Goal: Check status: Check status

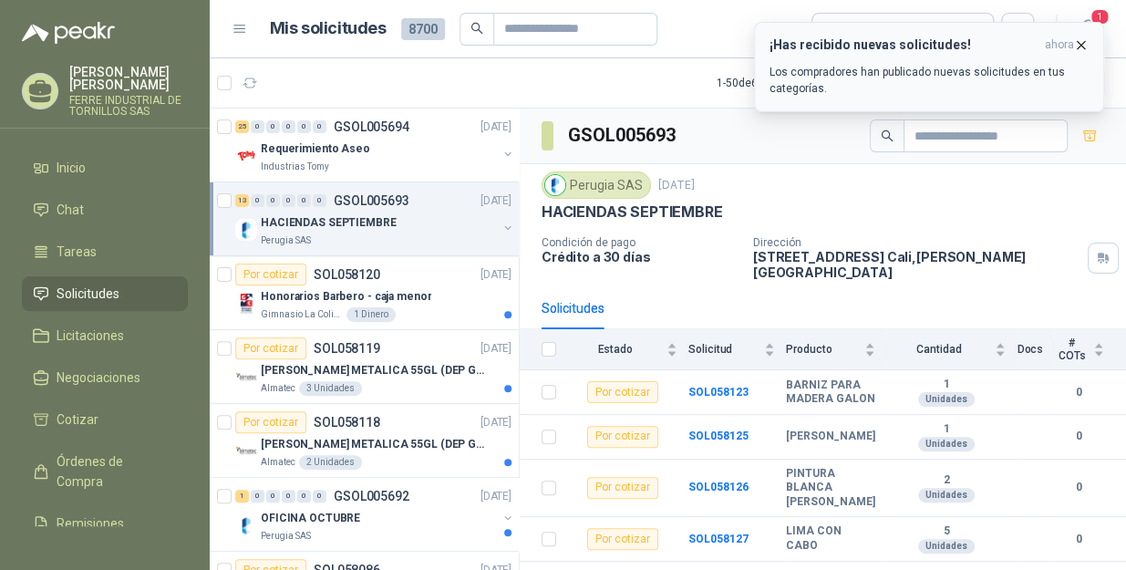
scroll to position [479, 0]
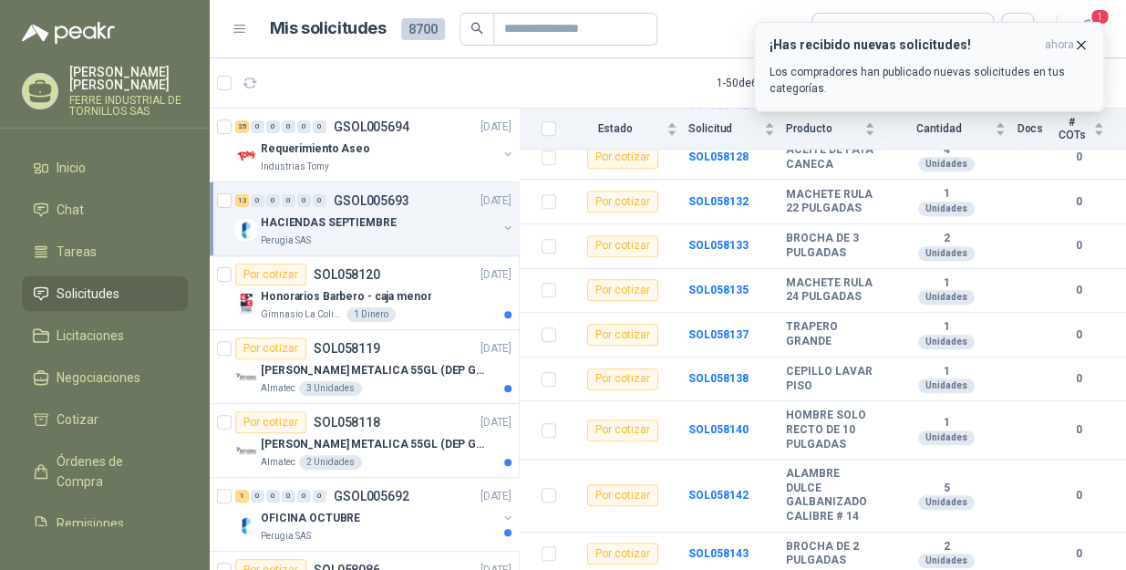
click at [1080, 45] on icon "button" at bounding box center [1081, 44] width 7 height 7
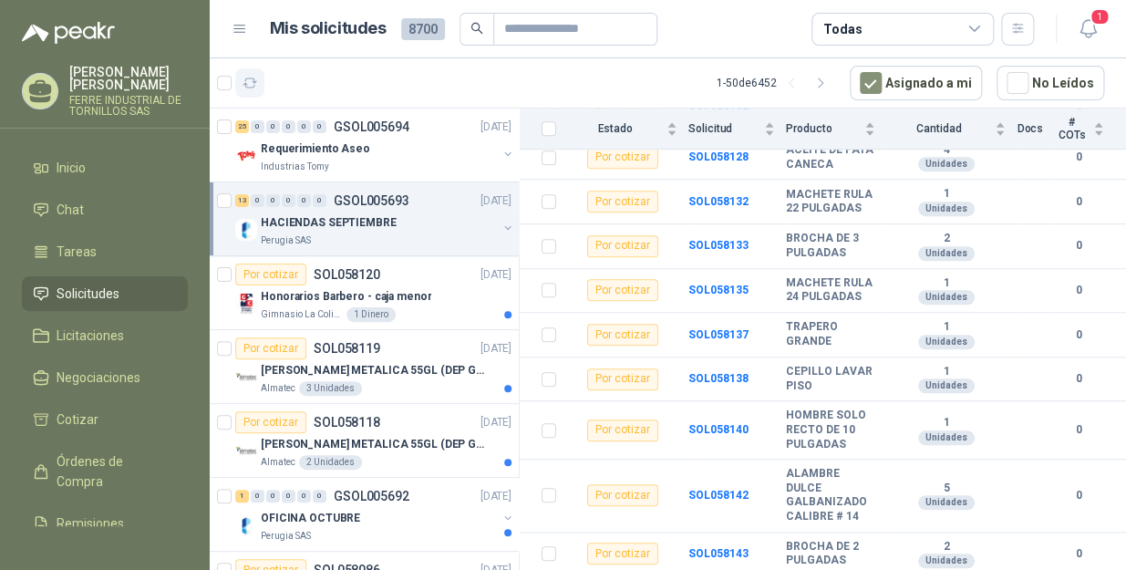
click at [246, 83] on icon "button" at bounding box center [251, 84] width 16 height 16
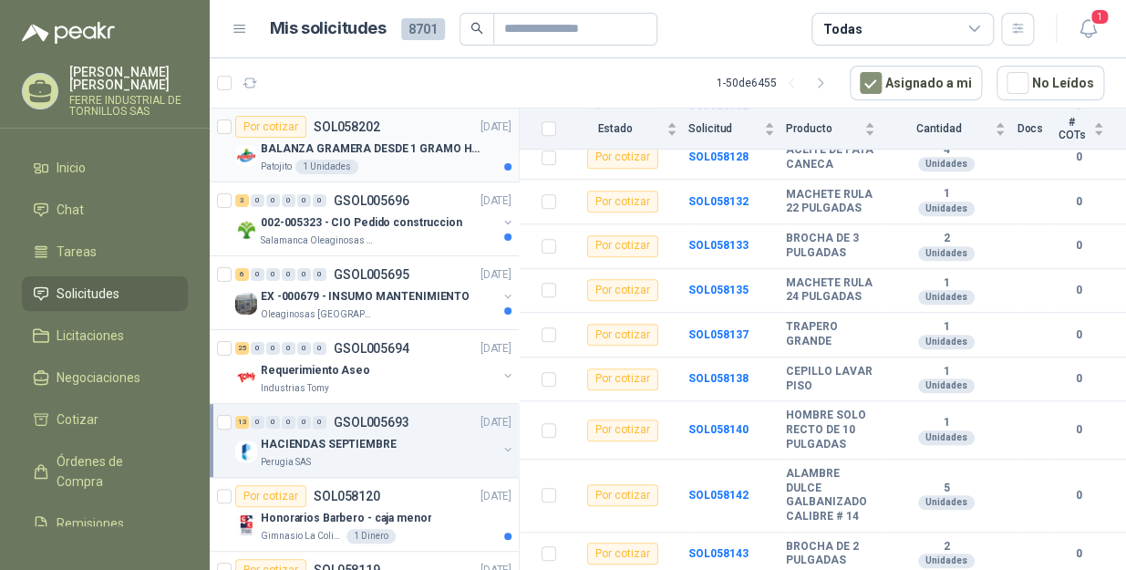
click at [415, 160] on div "Patojito 1 Unidades" at bounding box center [386, 167] width 251 height 15
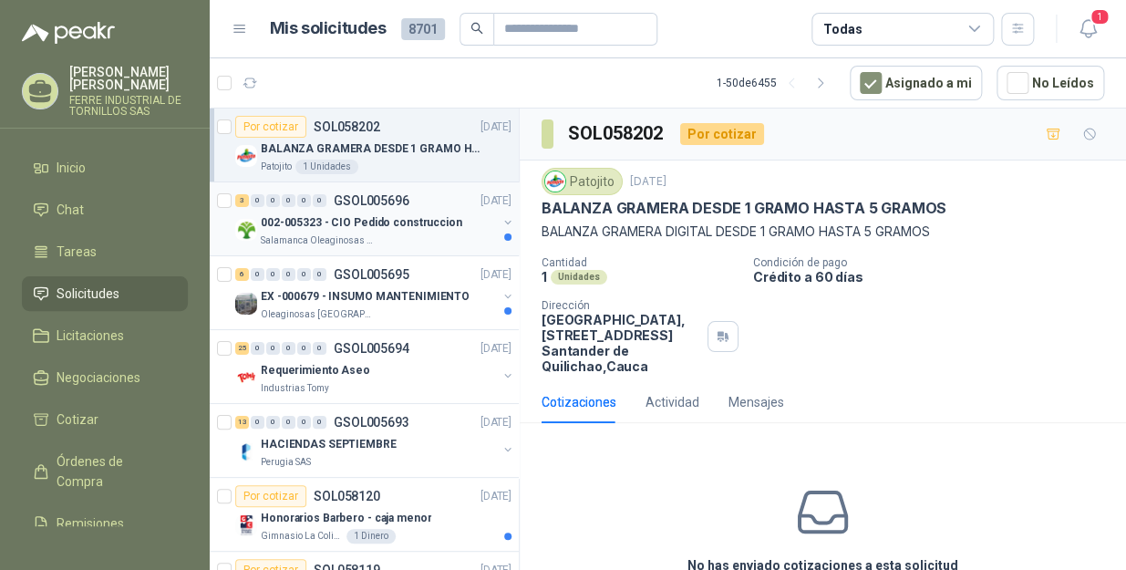
click at [397, 221] on p "002-005323 - CIO Pedido construccion" at bounding box center [362, 222] width 202 height 17
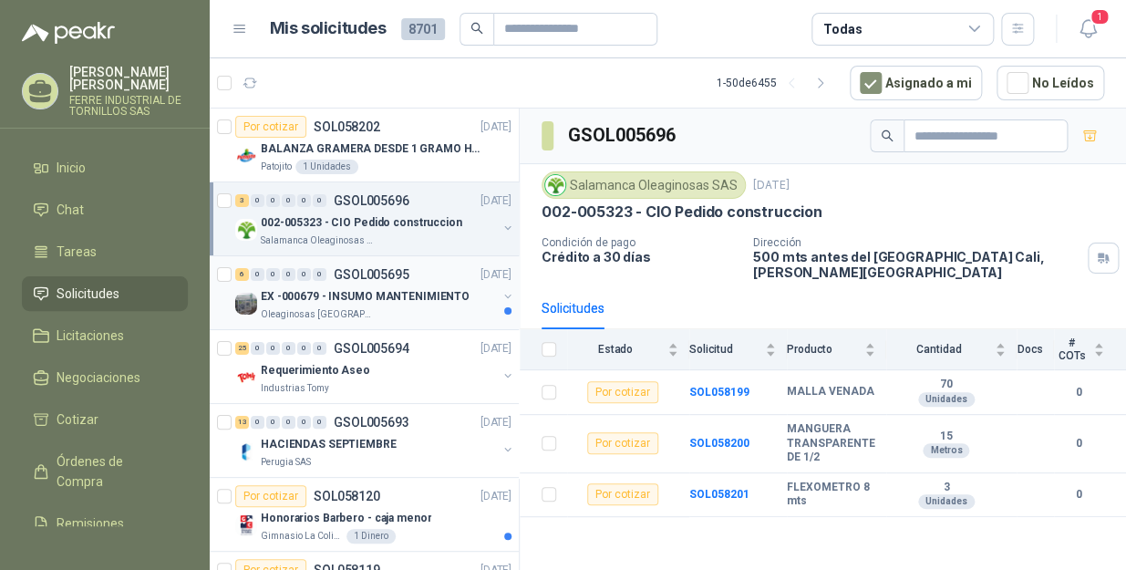
click at [394, 314] on div "Oleaginosas [GEOGRAPHIC_DATA][PERSON_NAME]" at bounding box center [379, 314] width 236 height 15
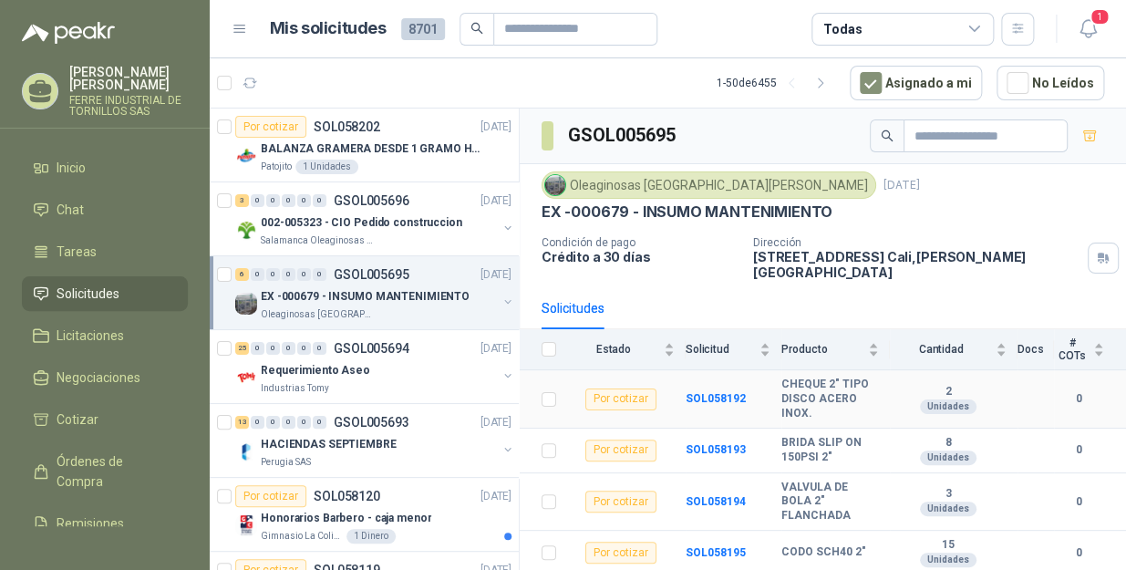
scroll to position [89, 0]
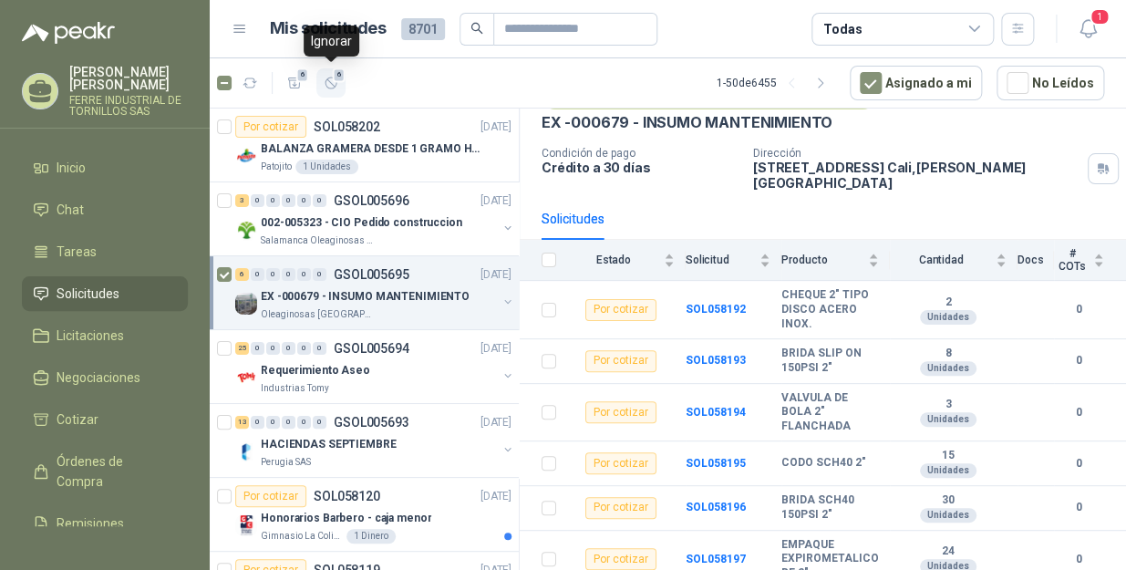
click at [338, 82] on button "6" at bounding box center [330, 82] width 29 height 29
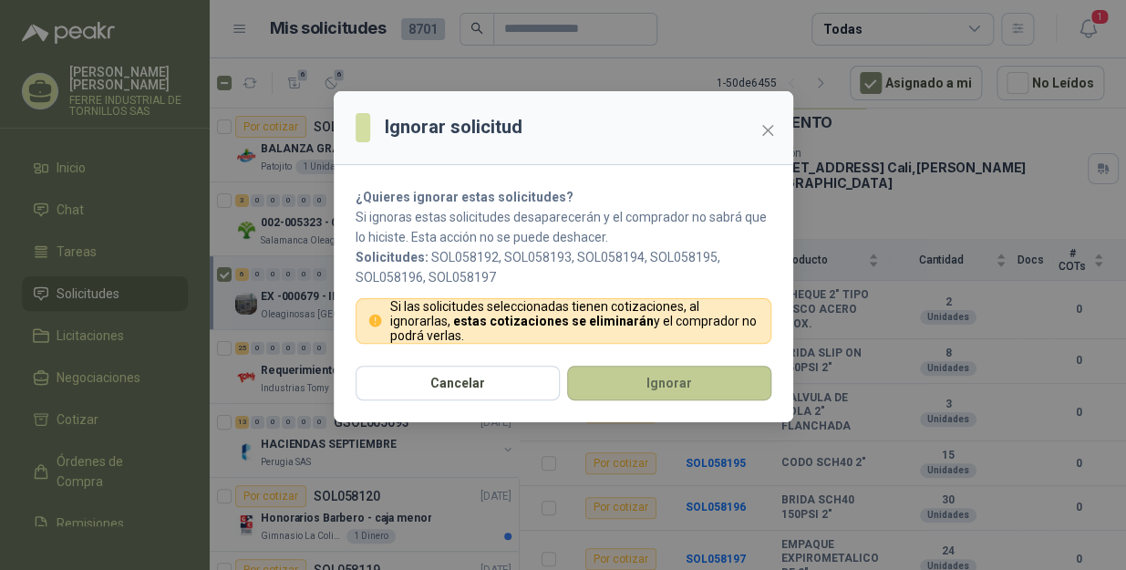
click at [649, 383] on button "Ignorar" at bounding box center [669, 383] width 204 height 35
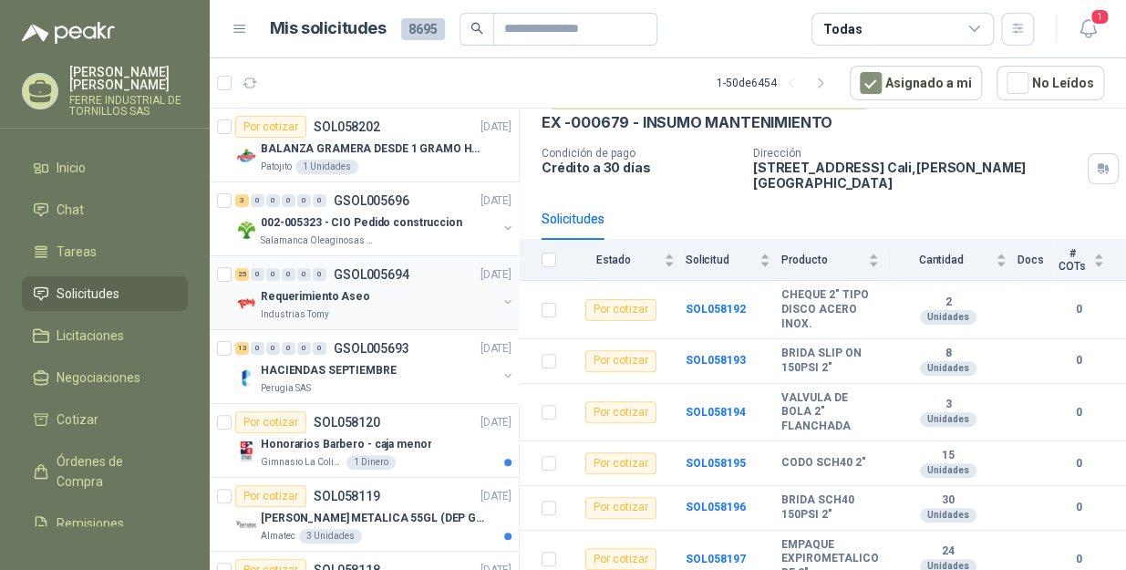
click at [437, 308] on div "Industrias Tomy" at bounding box center [379, 314] width 236 height 15
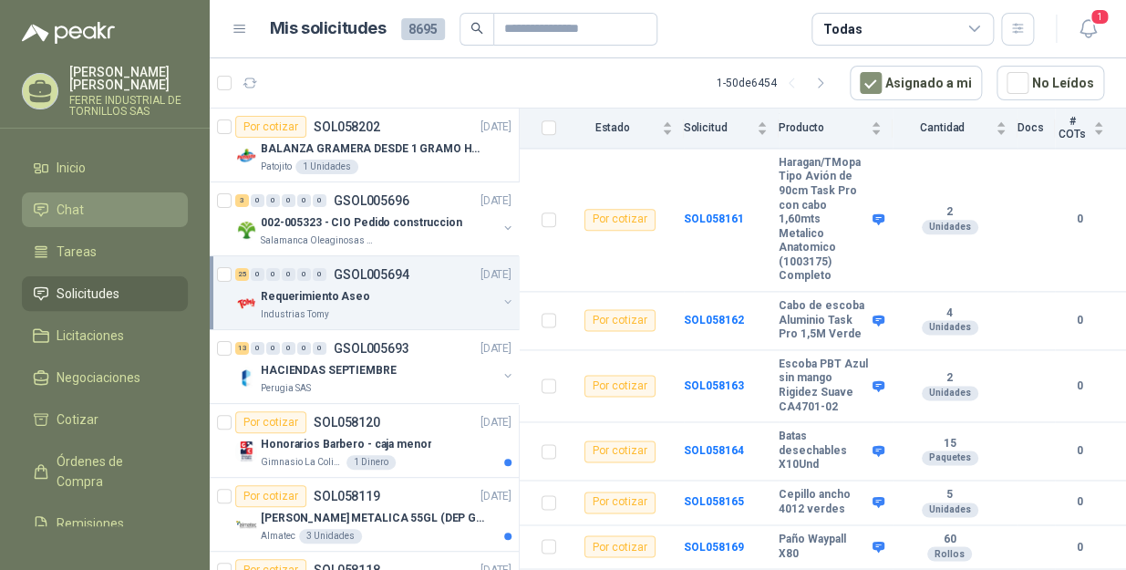
scroll to position [1160, 0]
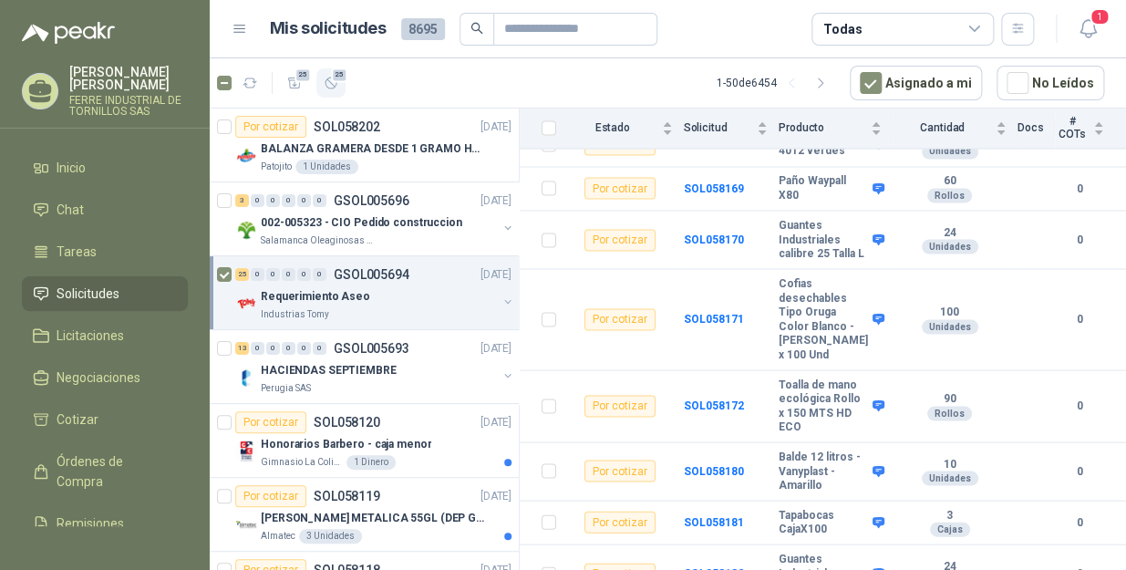
click at [328, 82] on icon "button" at bounding box center [332, 84] width 16 height 16
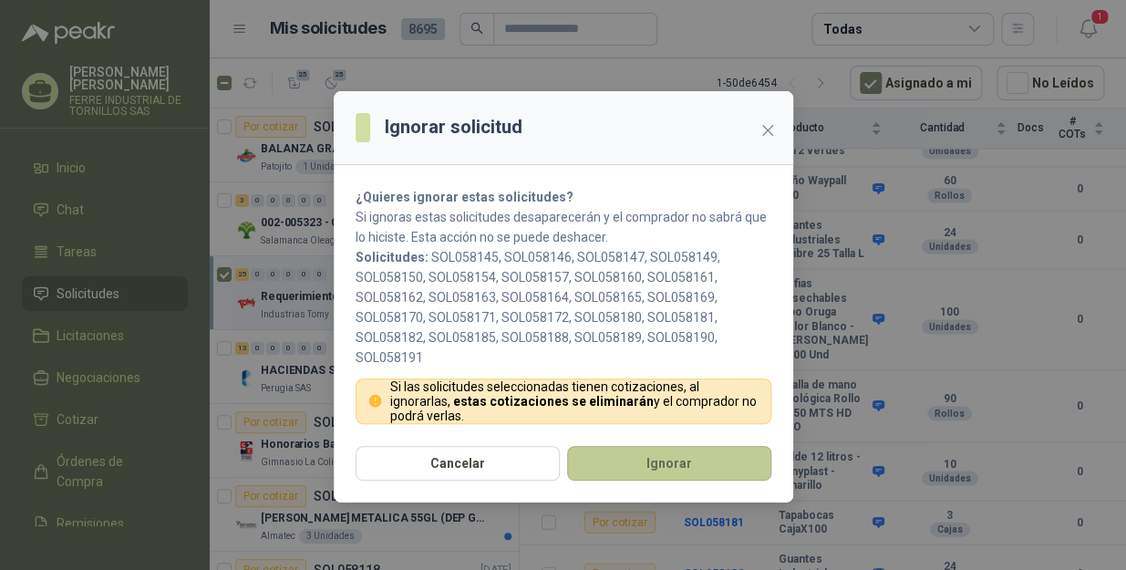
click at [611, 467] on button "Ignorar" at bounding box center [669, 463] width 204 height 35
